Goal: Communication & Community: Answer question/provide support

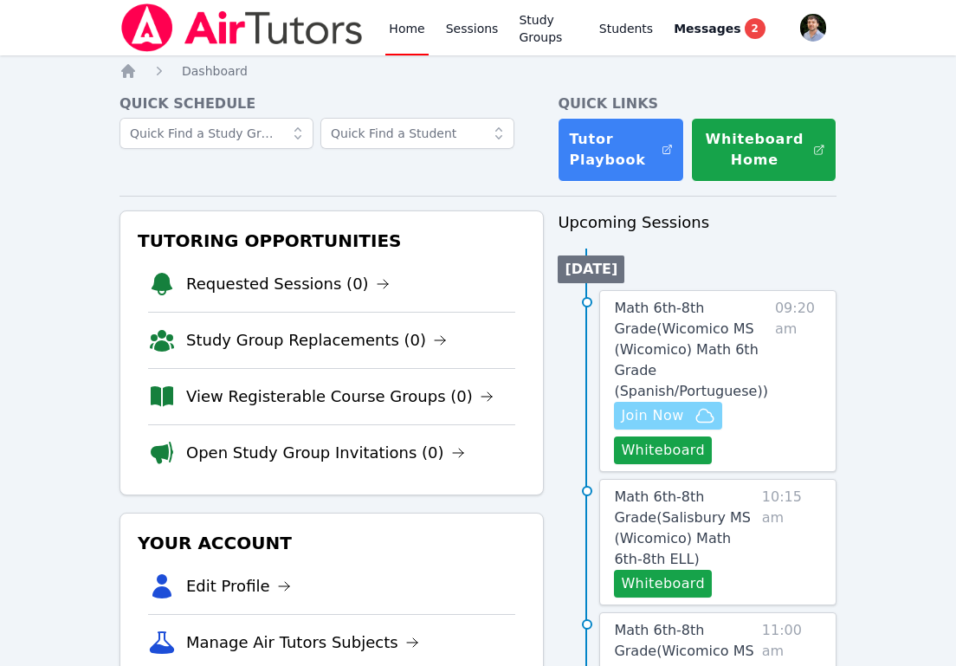
click at [709, 418] on icon "button" at bounding box center [705, 415] width 21 height 21
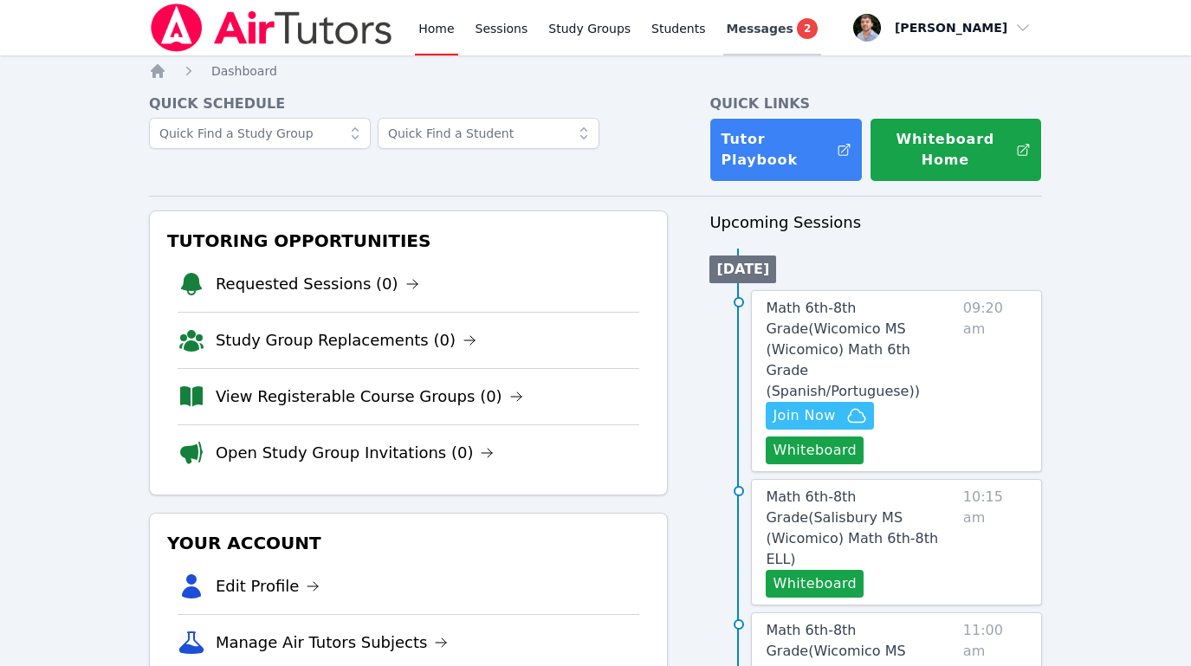
click at [732, 24] on span "Messages" at bounding box center [760, 28] width 67 height 17
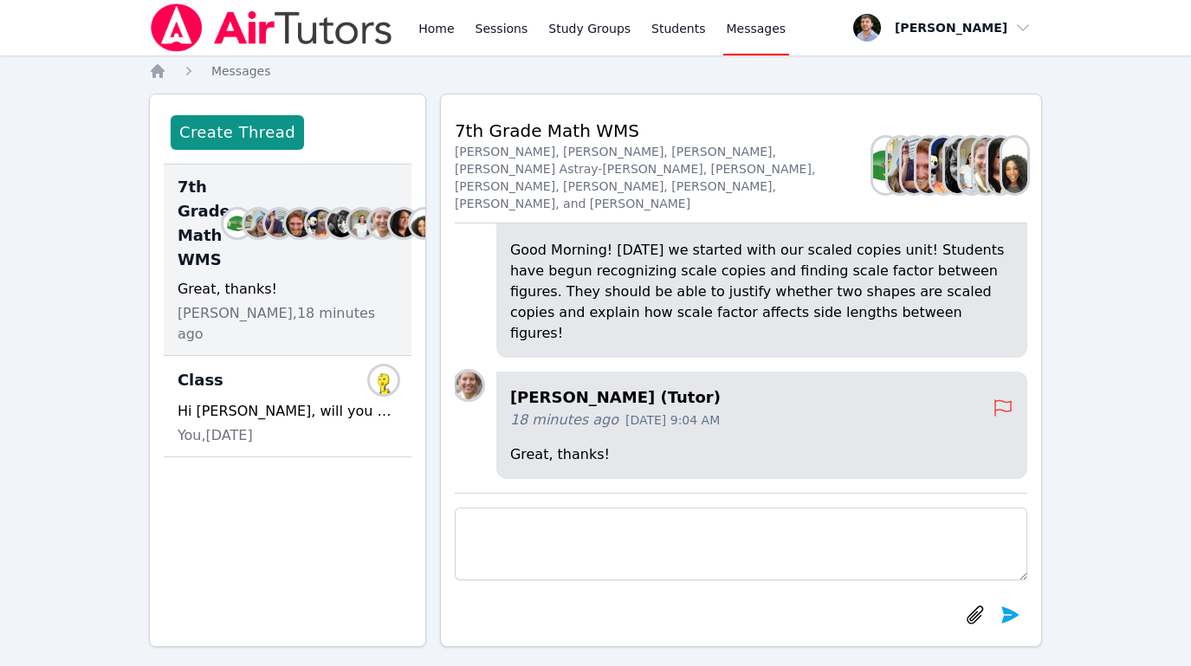
click at [894, 331] on p "Good Morning! Monday we started with our scaled copies unit! Students have begu…" at bounding box center [761, 292] width 503 height 104
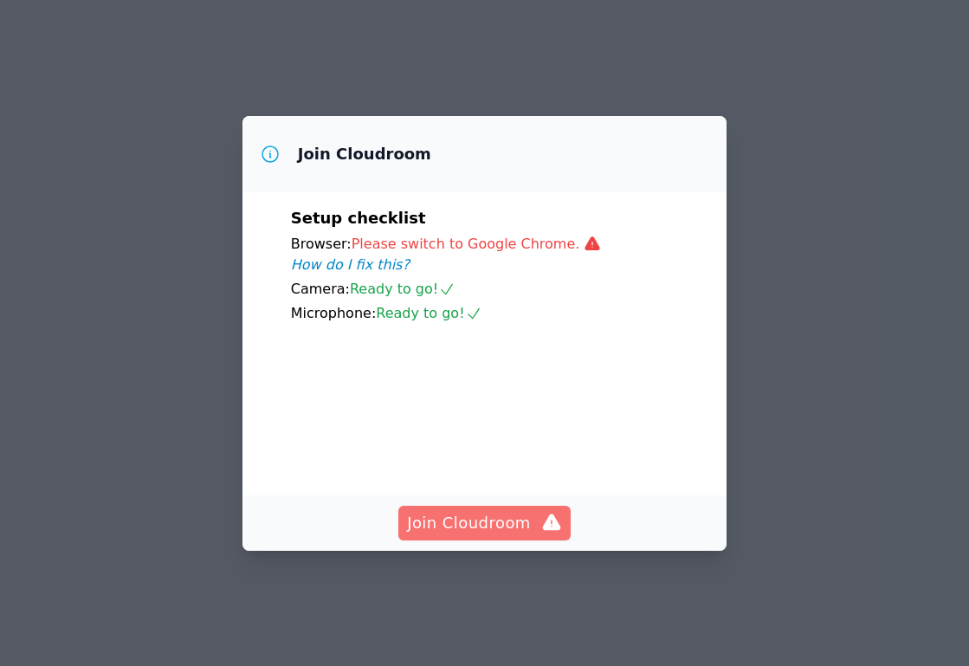
click at [544, 530] on icon "button" at bounding box center [552, 522] width 18 height 16
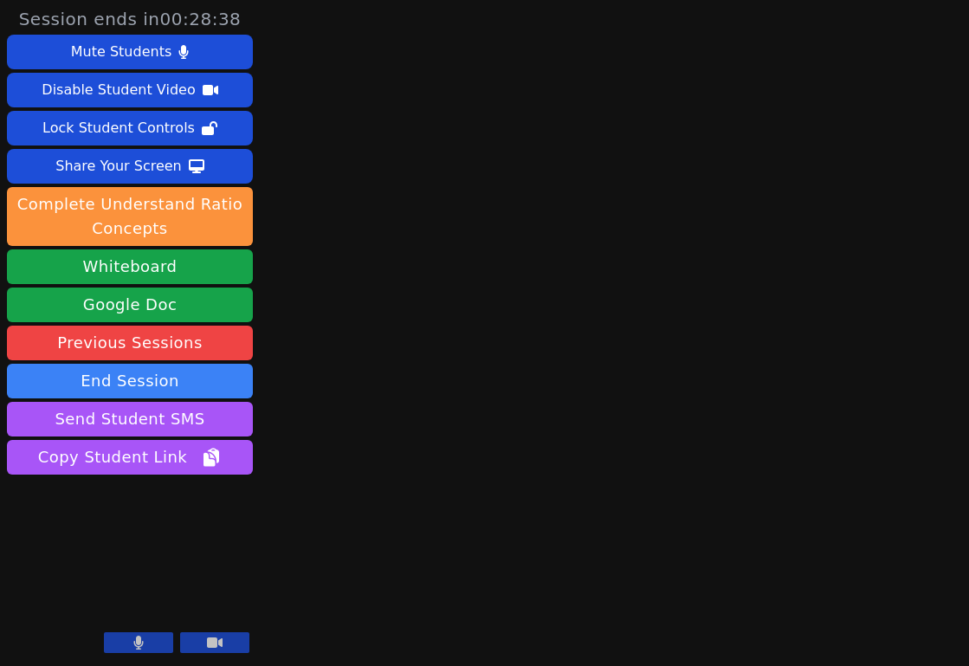
click at [217, 649] on icon at bounding box center [215, 643] width 16 height 14
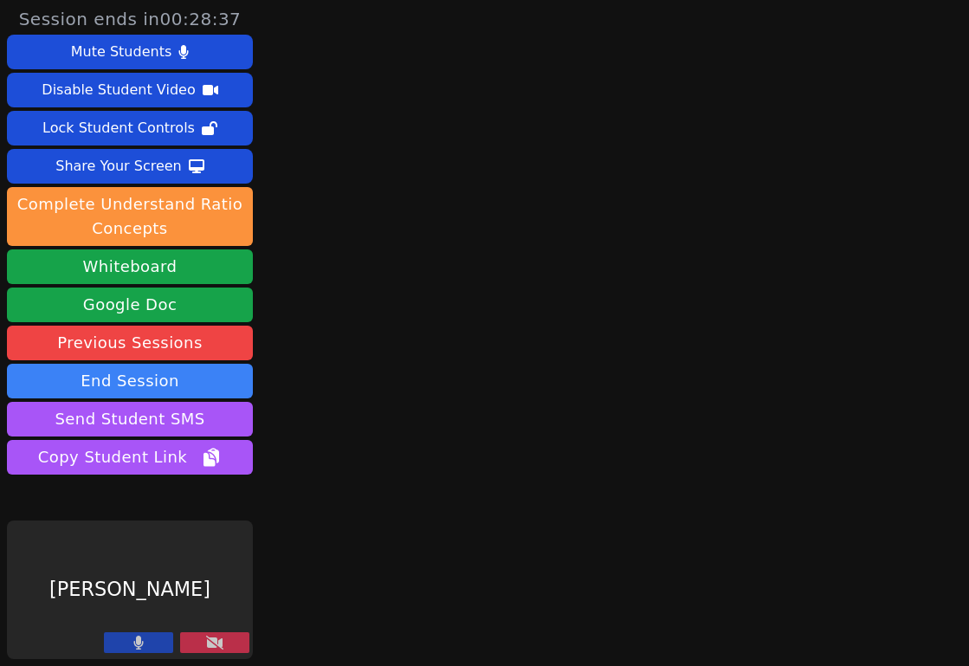
click at [154, 650] on button at bounding box center [138, 642] width 69 height 21
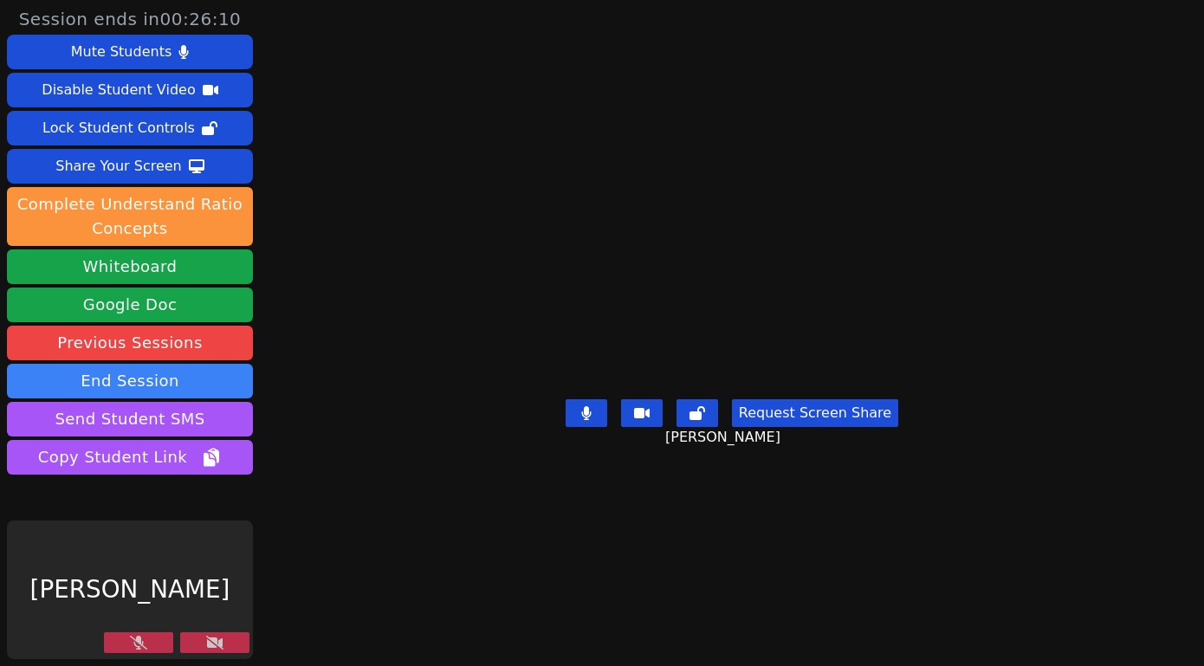
click at [204, 637] on button at bounding box center [214, 642] width 69 height 21
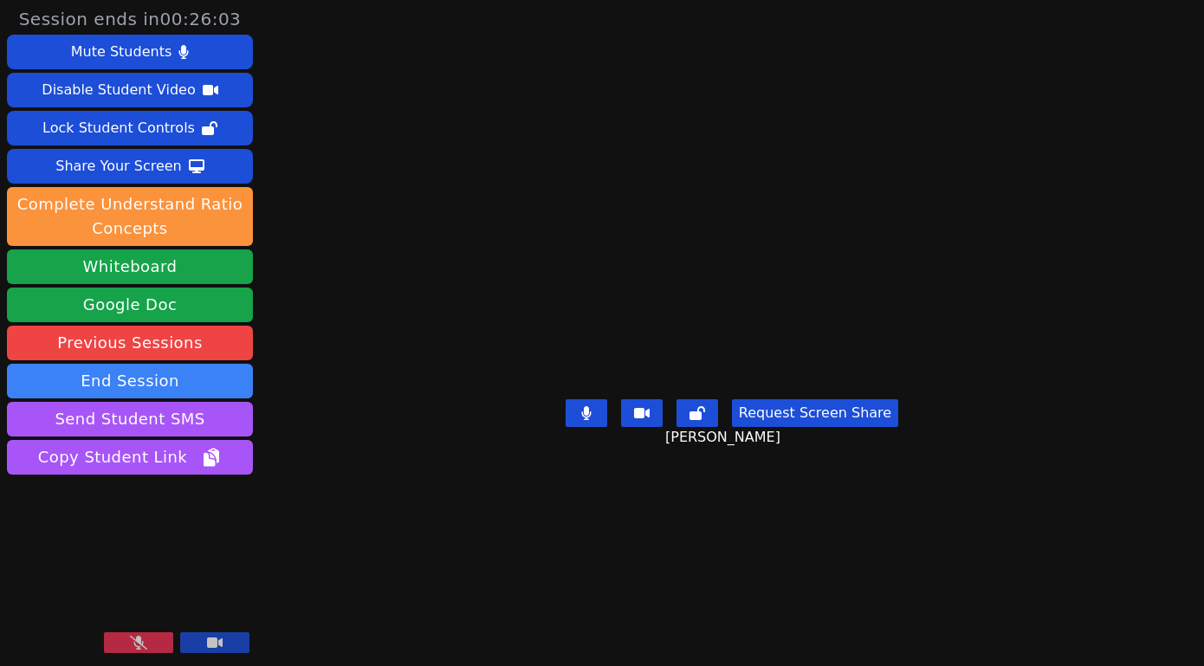
click at [159, 645] on button at bounding box center [138, 642] width 69 height 21
click at [194, 648] on button at bounding box center [214, 642] width 69 height 21
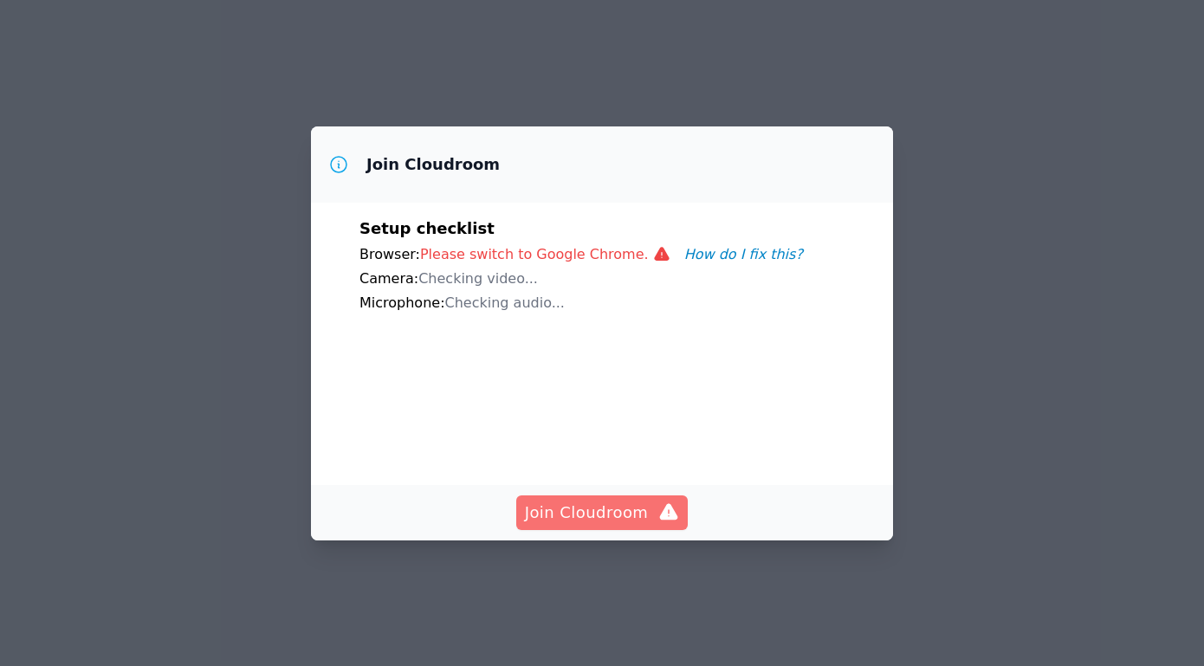
click at [655, 525] on button "Join Cloudroom" at bounding box center [602, 513] width 172 height 35
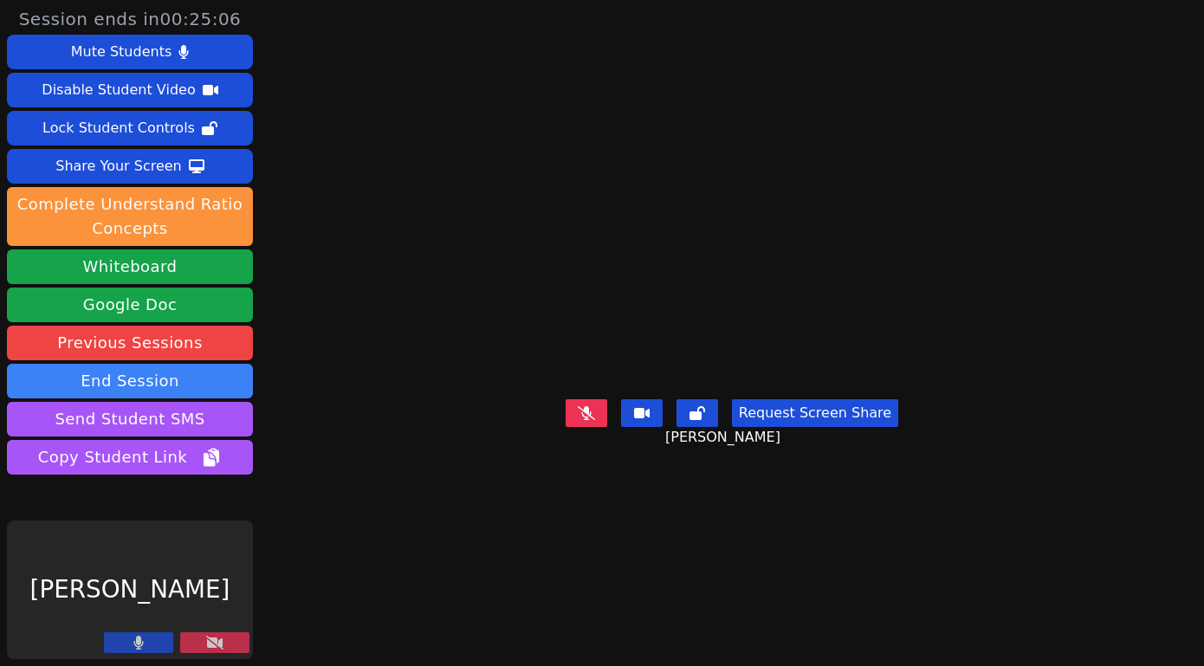
click at [204, 642] on button at bounding box center [214, 642] width 69 height 21
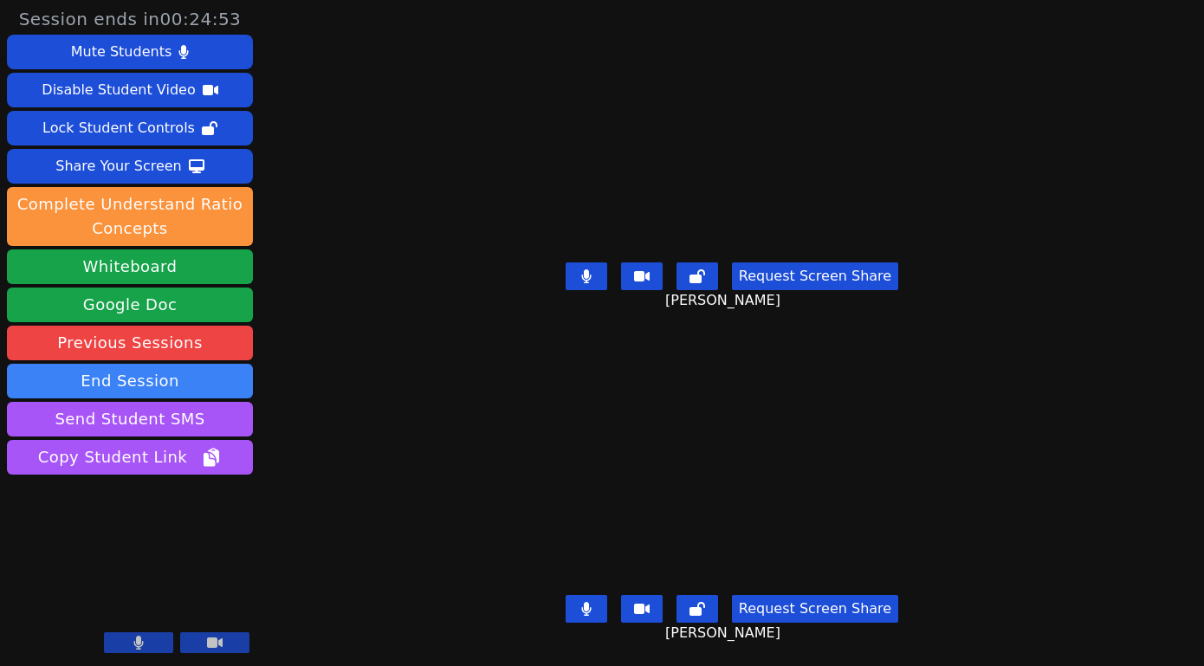
click at [155, 656] on div at bounding box center [177, 643] width 146 height 23
click at [155, 648] on button at bounding box center [138, 642] width 69 height 21
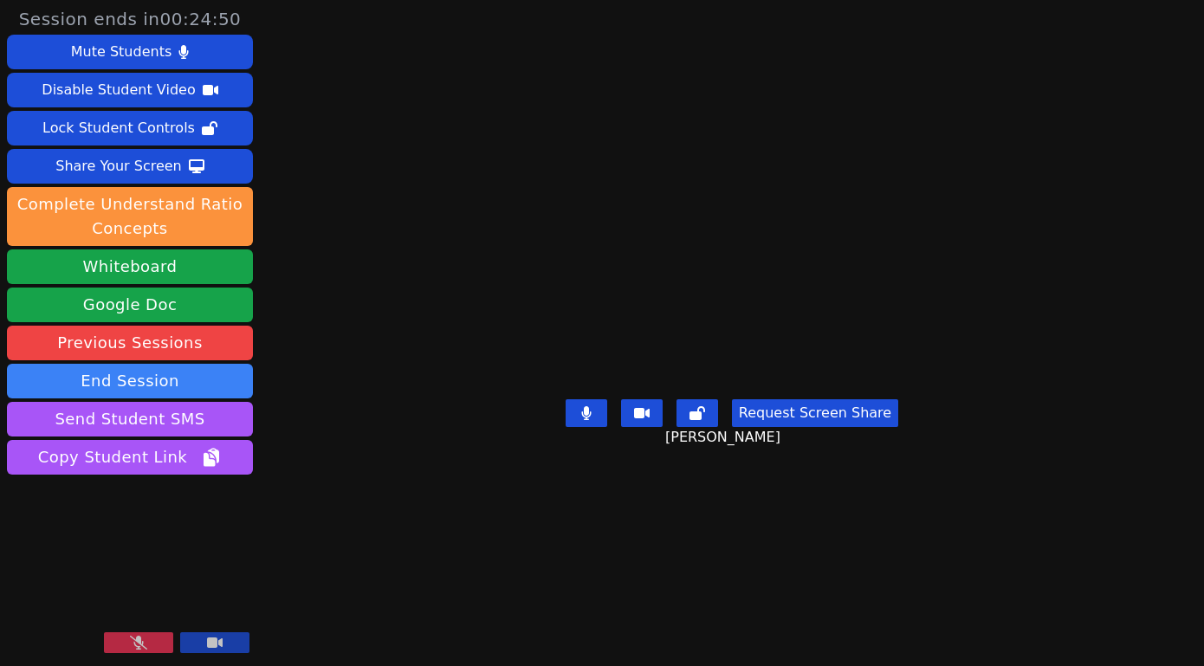
click at [155, 648] on button at bounding box center [138, 642] width 69 height 21
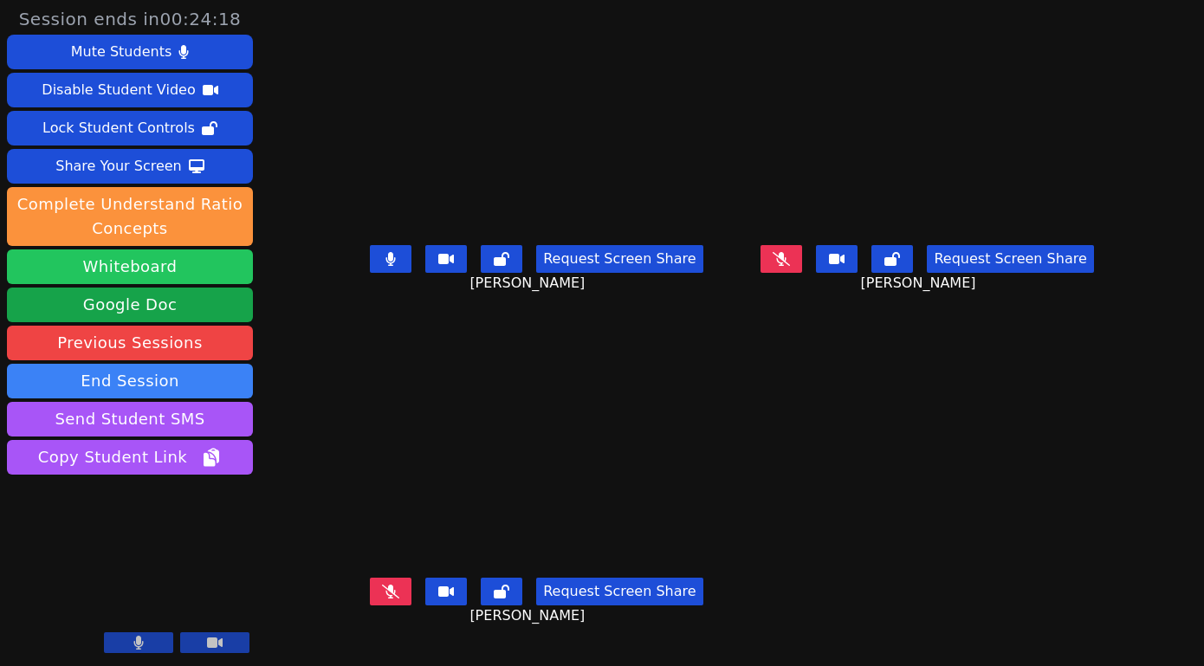
click at [118, 271] on button "Whiteboard" at bounding box center [130, 266] width 246 height 35
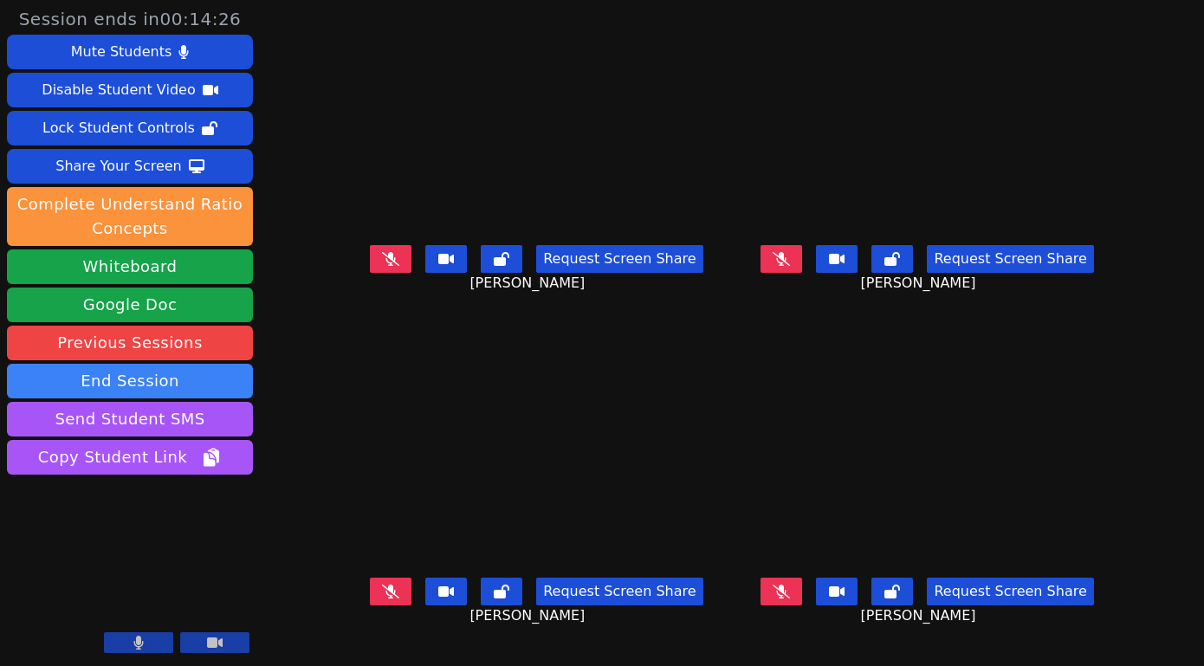
click at [163, 646] on button at bounding box center [138, 642] width 69 height 21
click at [135, 650] on icon at bounding box center [138, 643] width 17 height 14
